Goal: Answer question/provide support

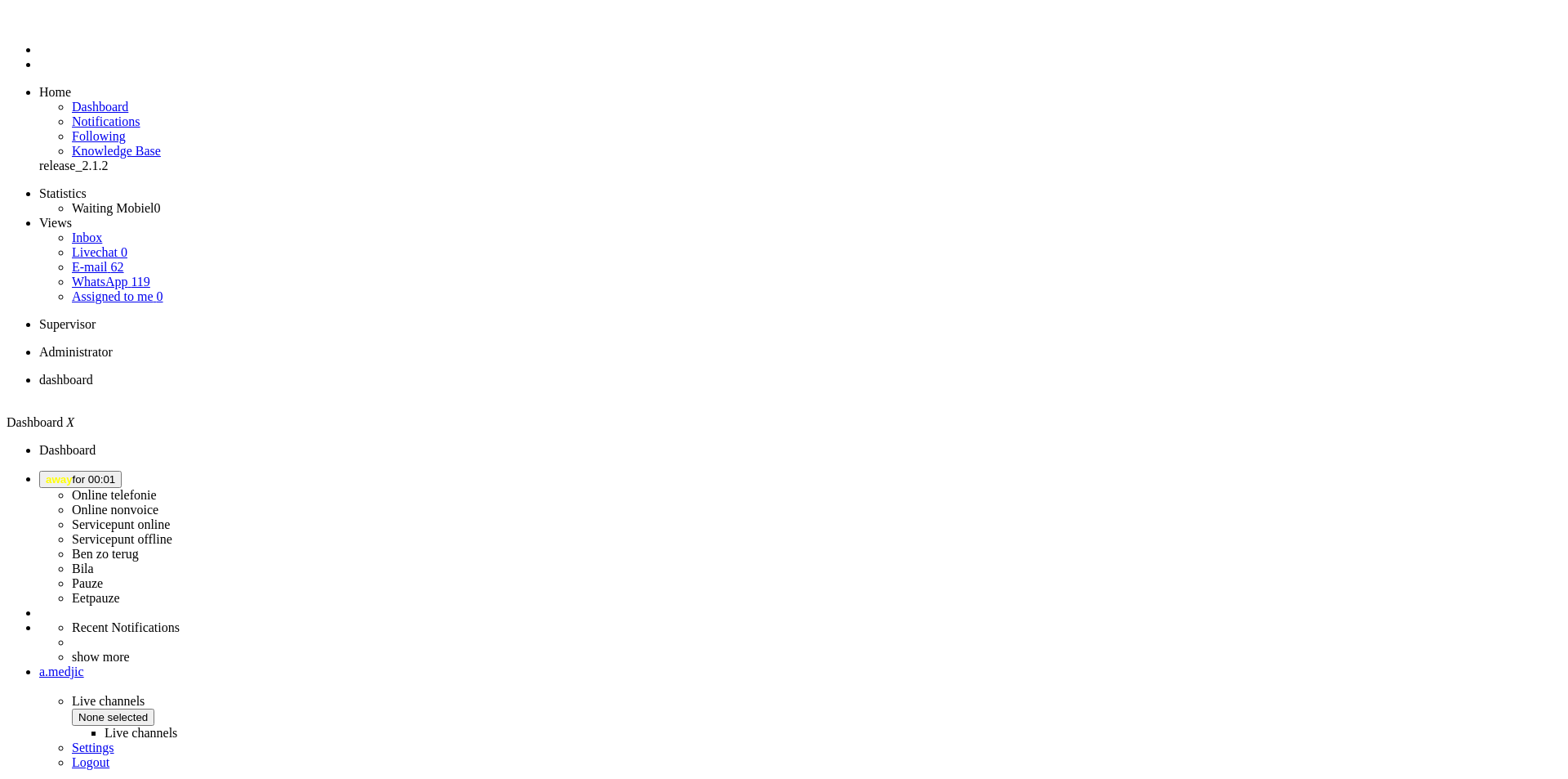
click at [115, 473] on span "away for 00:03" at bounding box center [80, 479] width 69 height 13
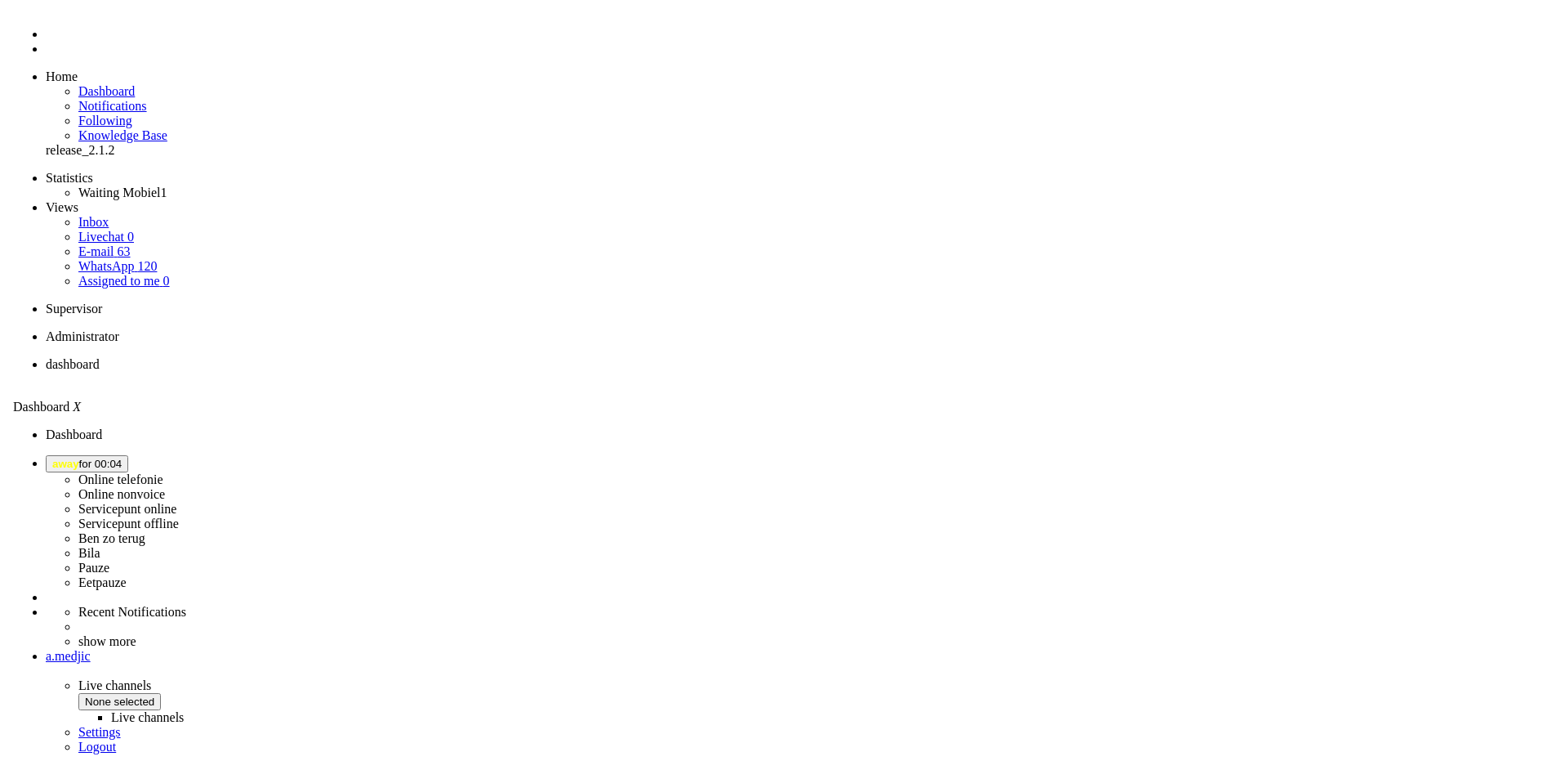
scroll to position [0, 0]
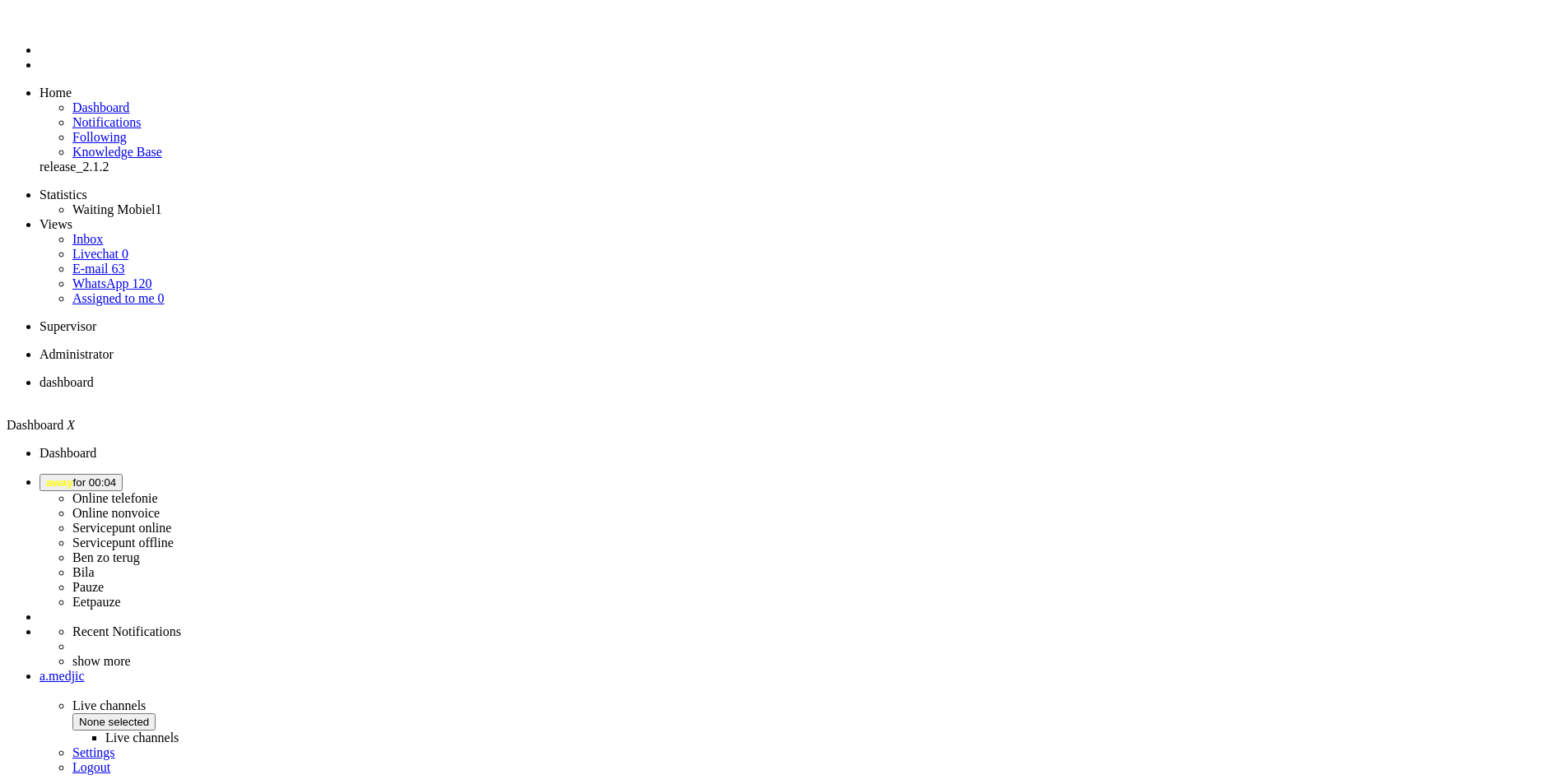
click at [116, 476] on span "away for 00:04" at bounding box center [81, 482] width 70 height 13
click at [158, 491] on label "Online telefonie" at bounding box center [115, 498] width 86 height 14
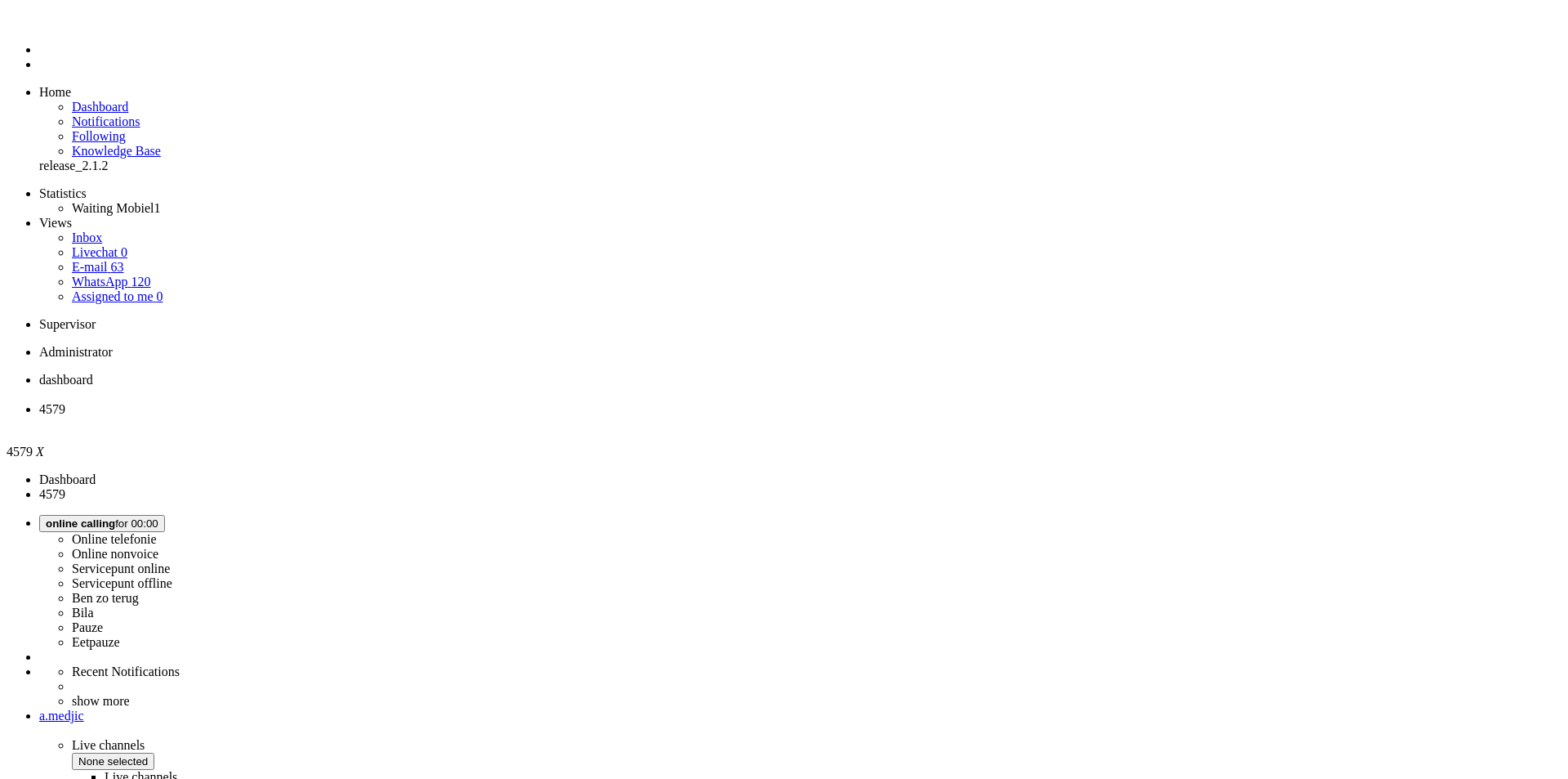
type input "[PHONE_NUMBER]"
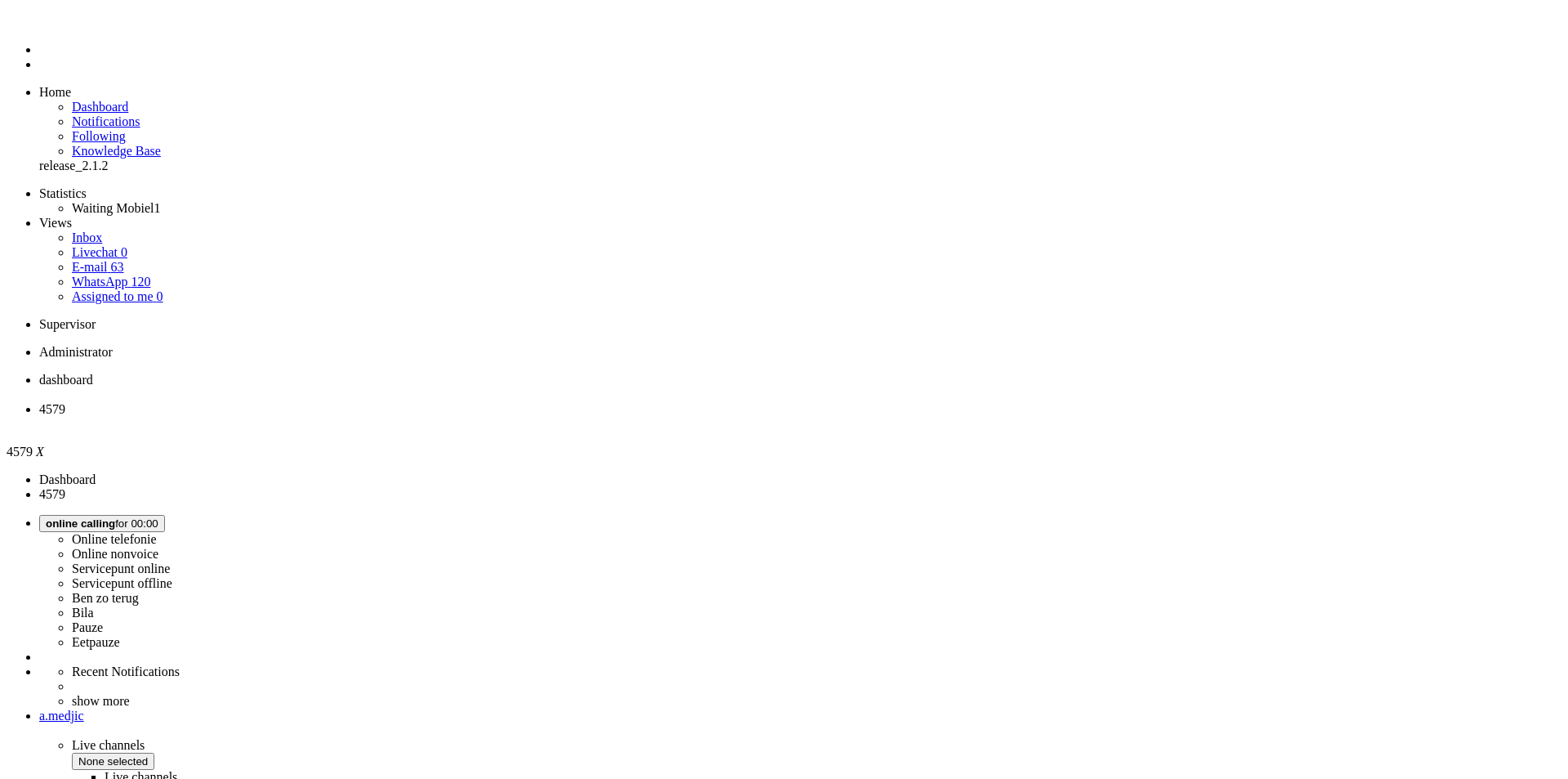
click at [147, 518] on span "Wrap up for 00:00:16" at bounding box center [96, 524] width 101 height 13
click at [158, 547] on label "Online nonvoice" at bounding box center [115, 554] width 87 height 13
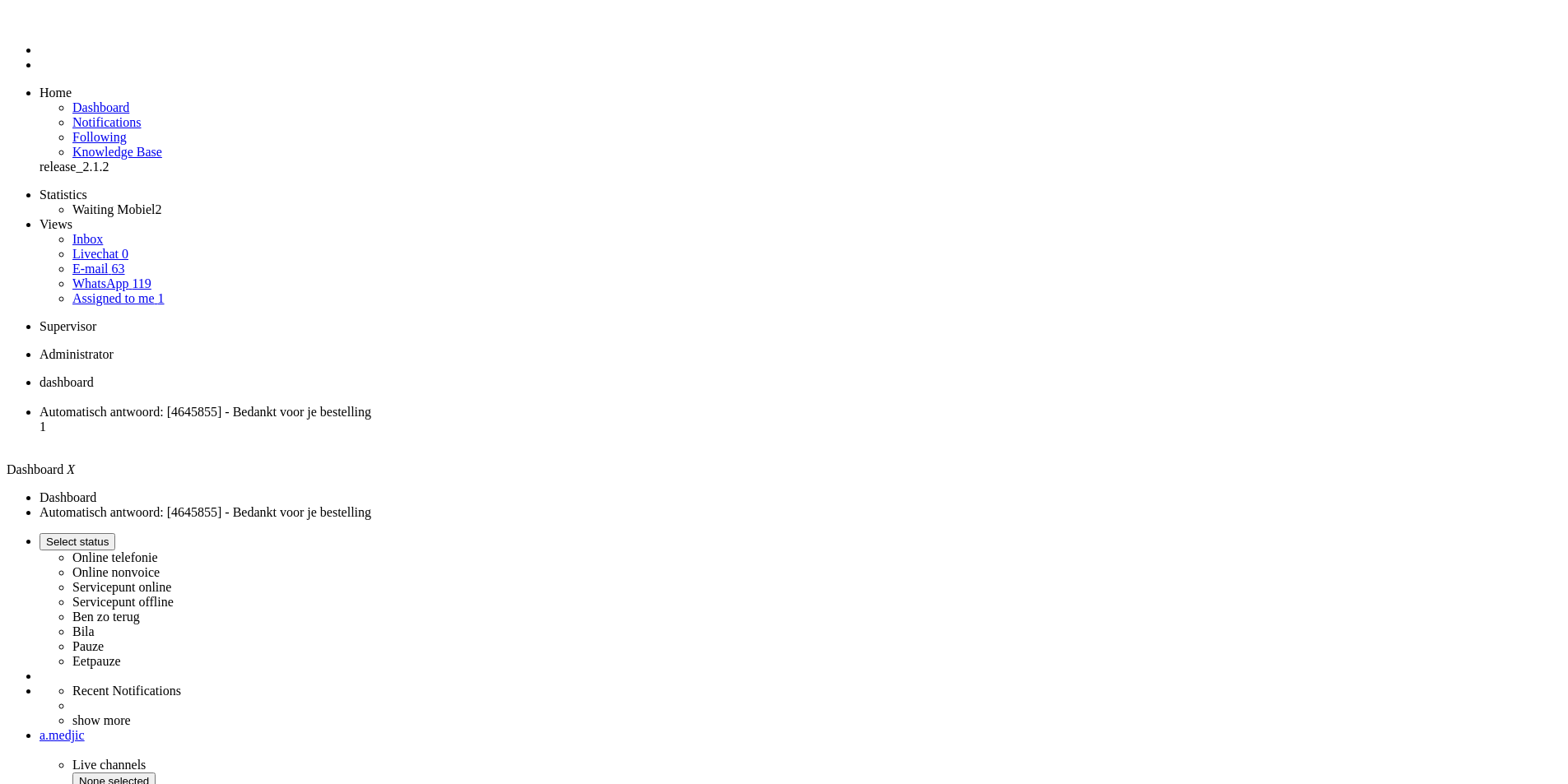
click at [109, 535] on span "Select status" at bounding box center [77, 541] width 63 height 13
click at [158, 551] on label "Online telefonie" at bounding box center [115, 557] width 86 height 14
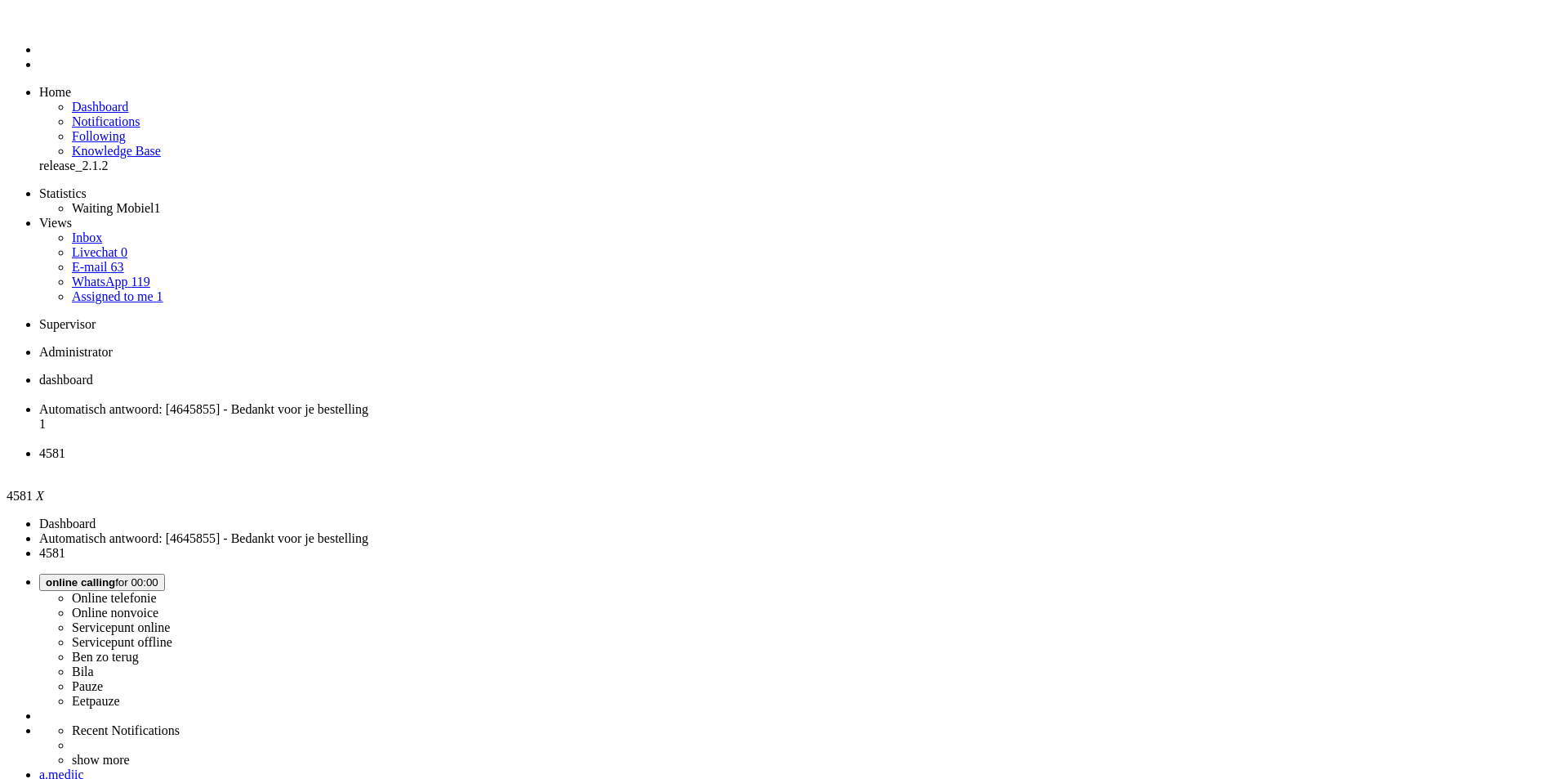
drag, startPoint x: 1425, startPoint y: 146, endPoint x: 966, endPoint y: 114, distance: 460.1
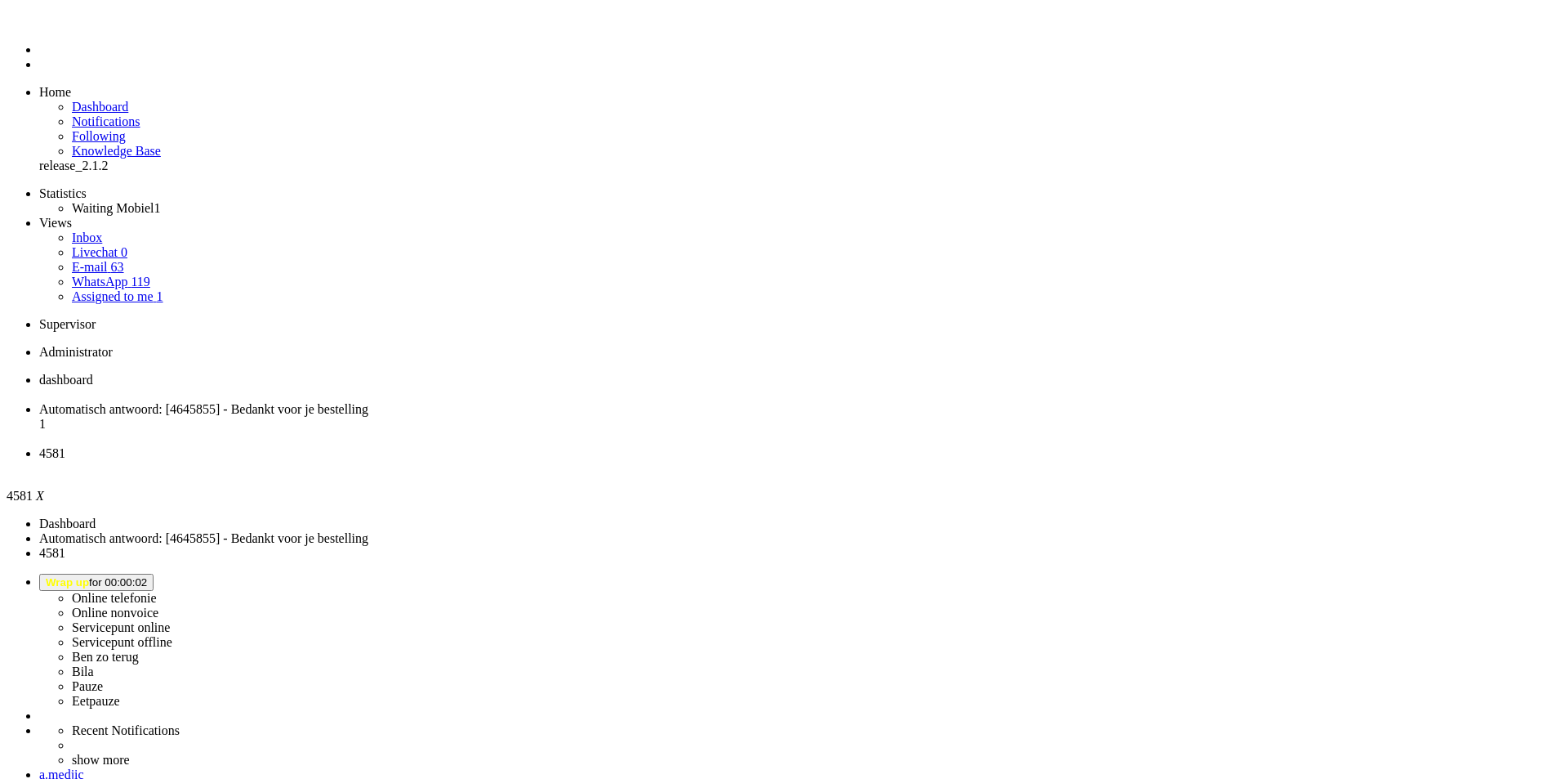
scroll to position [277, 0]
click at [153, 574] on button "Wrap up for 00:00:05" at bounding box center [97, 583] width 115 height 17
click at [158, 605] on label "Online nonvoice" at bounding box center [115, 612] width 87 height 13
click at [1501, 767] on div "a.medjic" at bounding box center [800, 774] width 1523 height 14
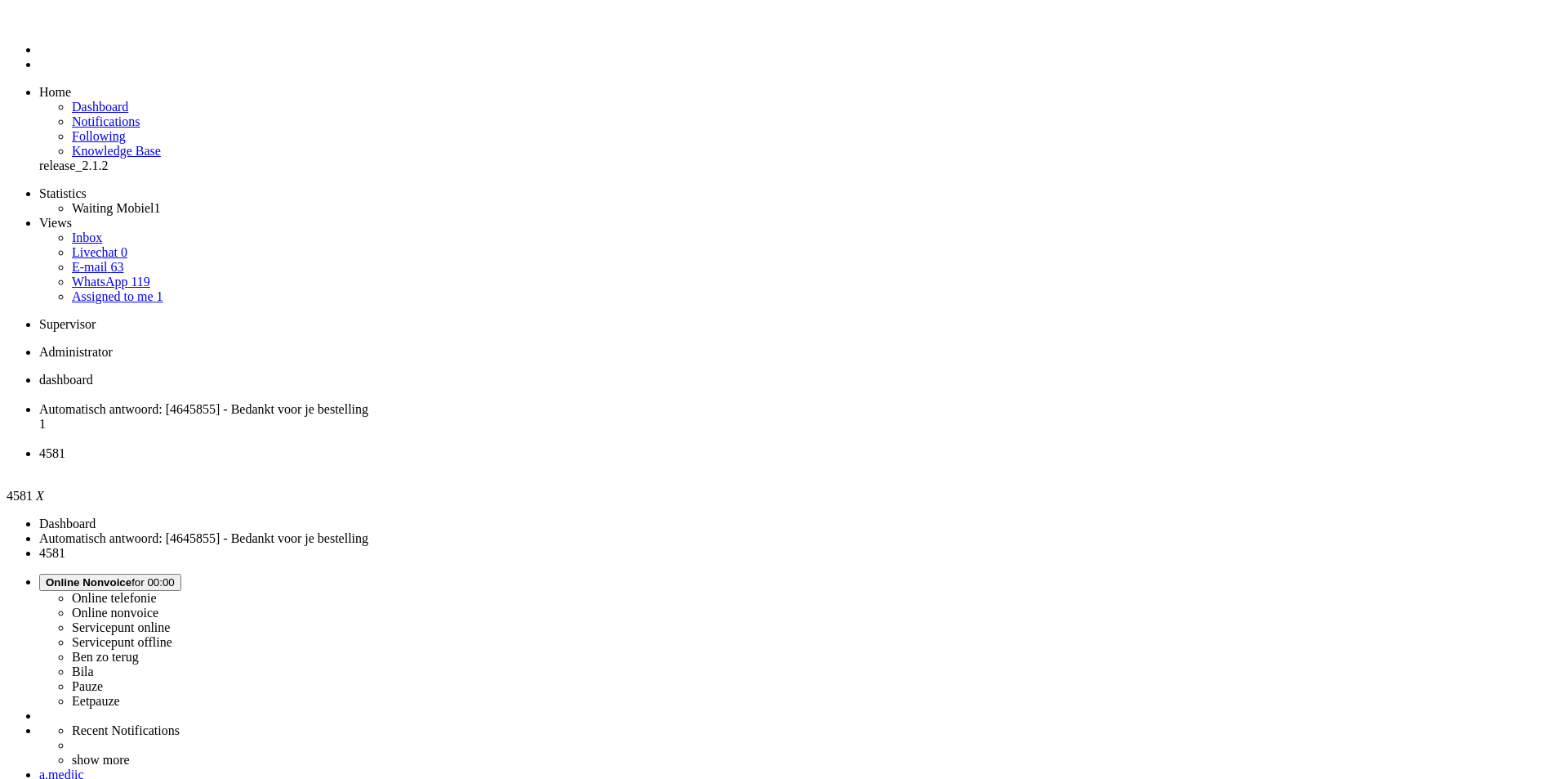
click at [181, 574] on button "Online Nonvoice for 00:00" at bounding box center [110, 583] width 142 height 17
click at [1523, 767] on div "a.medjic" at bounding box center [800, 774] width 1523 height 14
